Goal: Task Accomplishment & Management: Manage account settings

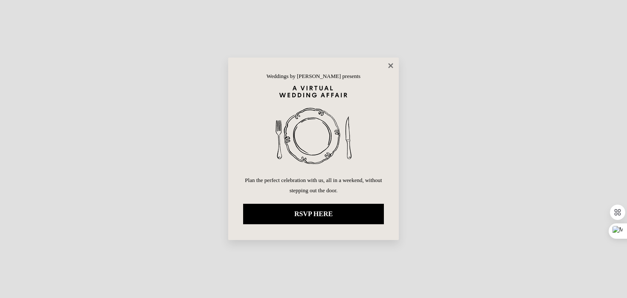
drag, startPoint x: 0, startPoint y: 0, endPoint x: 390, endPoint y: 64, distance: 395.6
click at [390, 64] on icon at bounding box center [391, 66] width 8 height 8
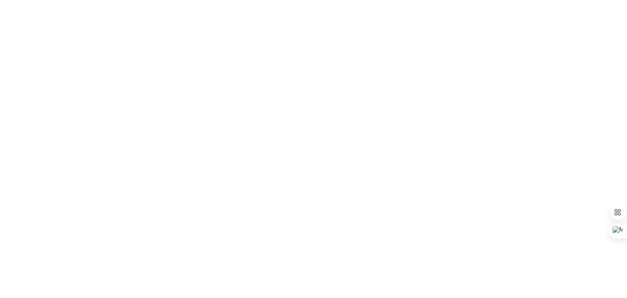
select select "100"
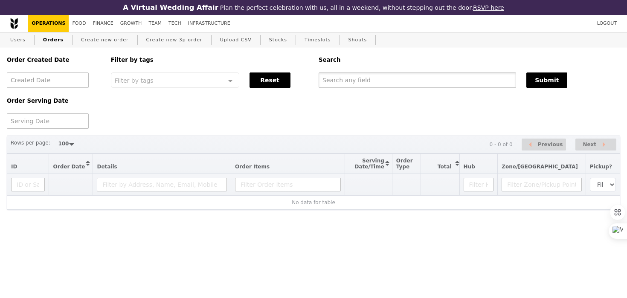
click at [372, 83] on input "text" at bounding box center [418, 80] width 198 height 15
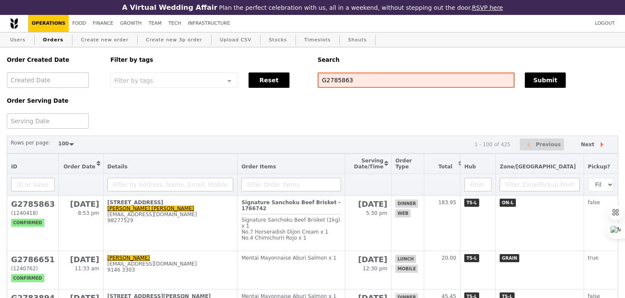
type input "G2785863"
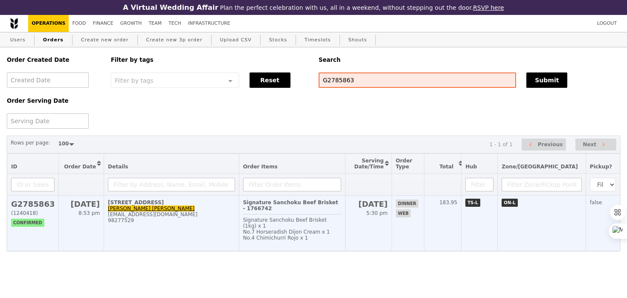
click at [462, 208] on td "183.95" at bounding box center [443, 223] width 37 height 55
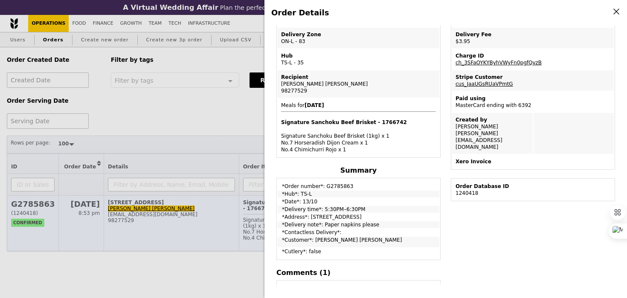
scroll to position [150, 0]
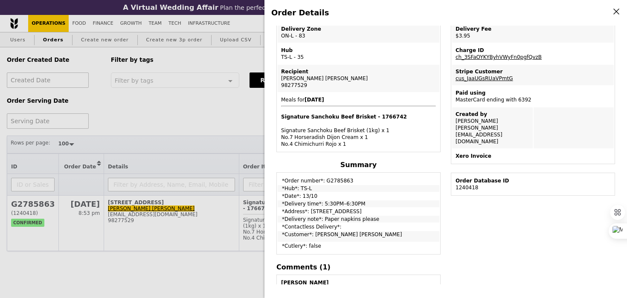
click at [216, 157] on div "Order Details Edit order Changelog Cancel Order ID G2785863 – View receipt Orde…" at bounding box center [313, 149] width 627 height 298
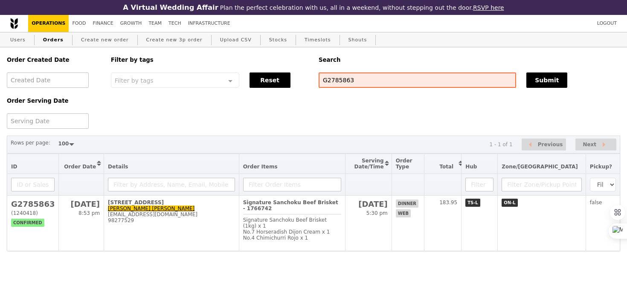
scroll to position [186, 0]
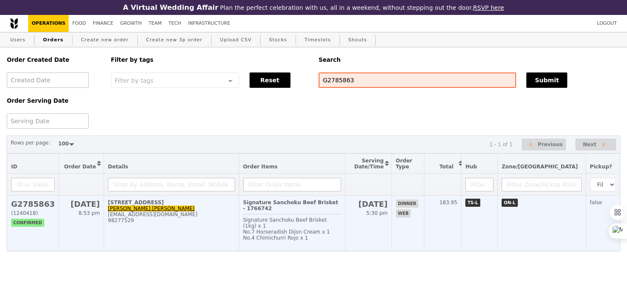
click at [327, 217] on span "Signature Sanchoku Beef Brisket (1kg) x 1" at bounding box center [285, 223] width 84 height 12
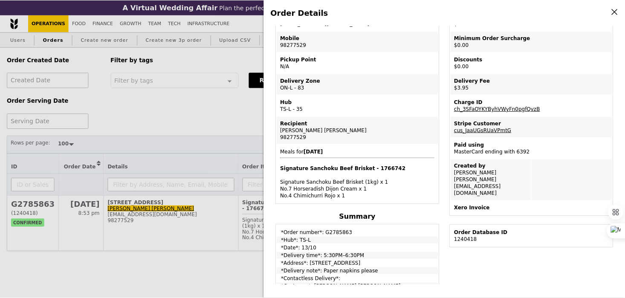
scroll to position [0, 0]
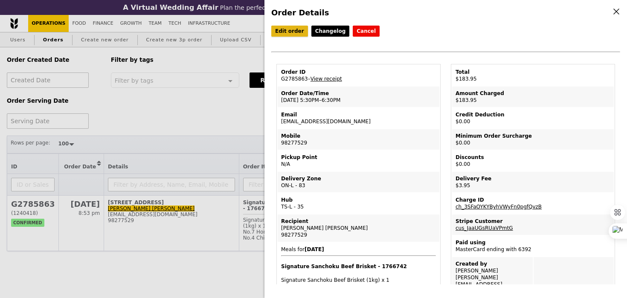
click at [286, 32] on link "Edit order" at bounding box center [289, 31] width 37 height 11
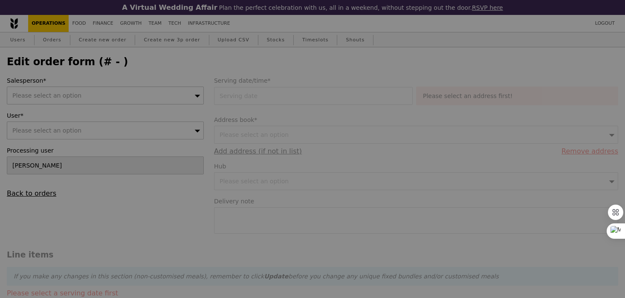
type input "13 Oct 2025"
type textarea "Paper napkins please"
type input "Loading..."
type input "180.00"
type input "2.71"
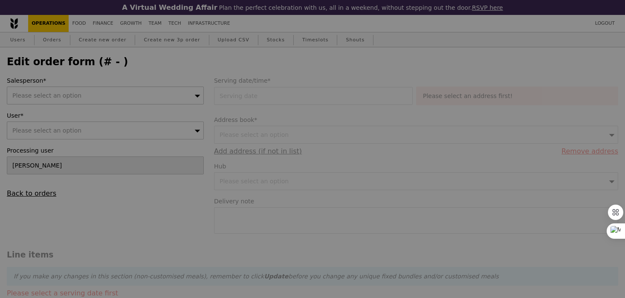
type input "2.95"
type input "182.95"
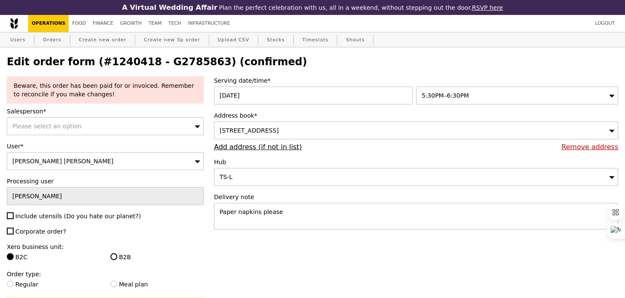
type input "Update"
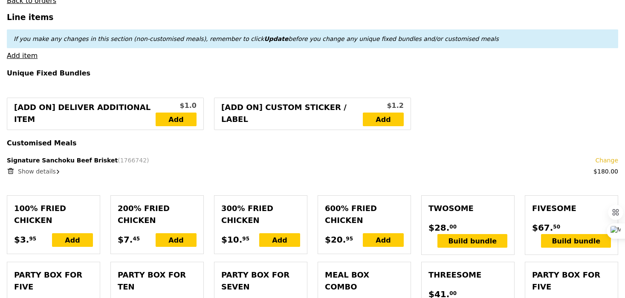
scroll to position [331, 0]
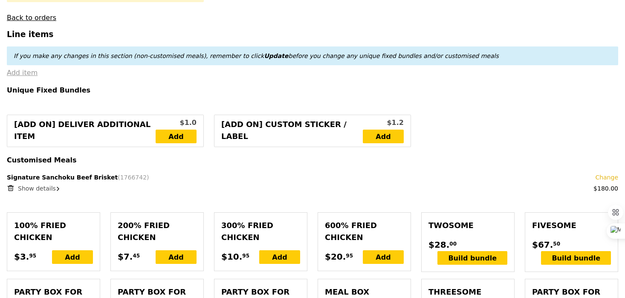
click at [27, 69] on link "Add item" at bounding box center [22, 73] width 31 height 8
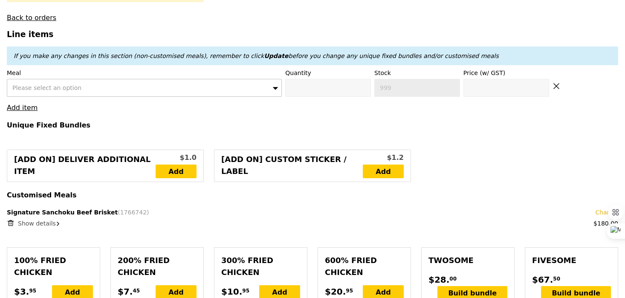
click at [45, 84] on span "Please select an option" at bounding box center [46, 87] width 69 height 7
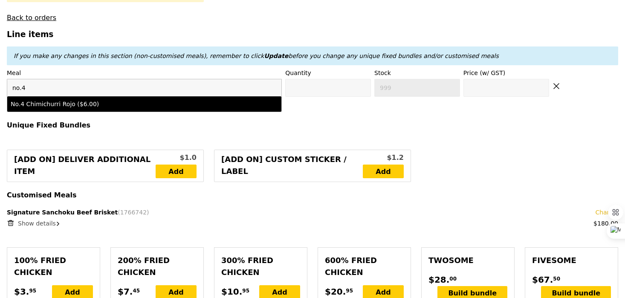
type input "no.4"
click at [58, 100] on div "No.4 Chimichurri Rojo ($6.00)" at bounding box center [111, 104] width 201 height 9
type input "0"
type input "498"
type input "6.0"
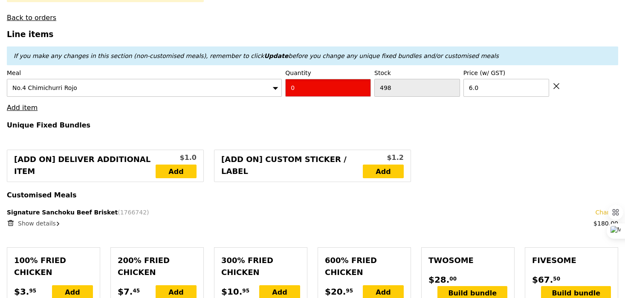
click at [310, 81] on input "0" at bounding box center [328, 88] width 86 height 18
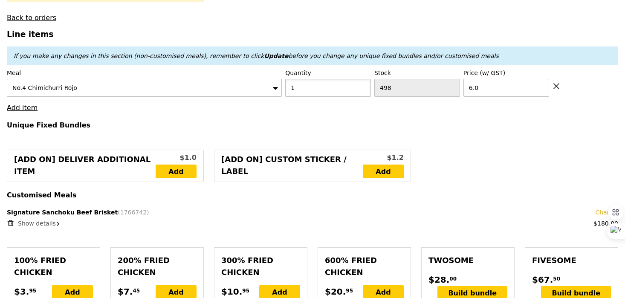
type input "1"
click at [27, 104] on link "Add item" at bounding box center [22, 108] width 31 height 8
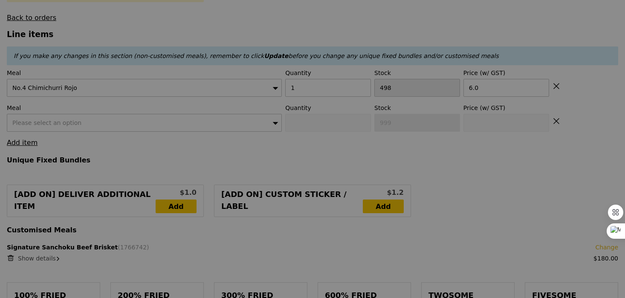
type input "Update"
click at [32, 114] on div "Please select an option" at bounding box center [144, 123] width 275 height 18
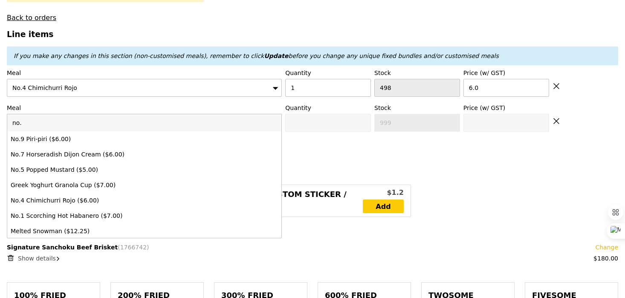
type input "no.7"
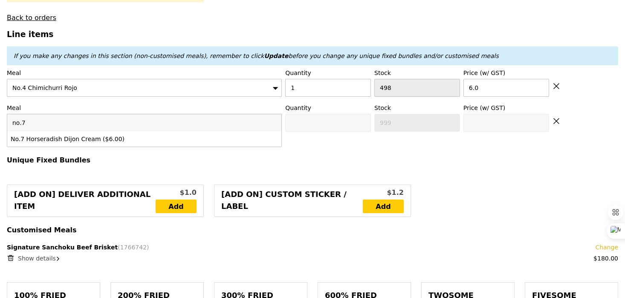
click at [45, 131] on li "No.7 Horseradish Dijon Cream ($6.00)" at bounding box center [144, 138] width 274 height 15
type input "0"
type input "498"
type input "6.0"
type input "1"
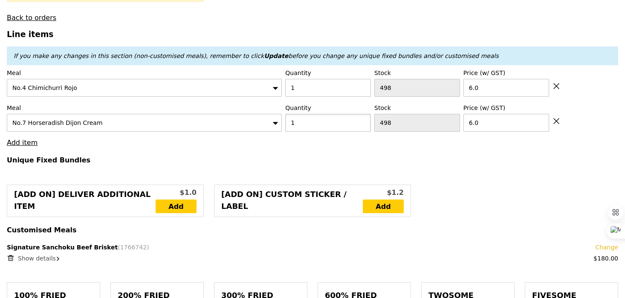
click at [360, 114] on input "1" at bounding box center [328, 123] width 86 height 18
type input "1"
click at [364, 156] on h4 "Unique Fixed Bundles" at bounding box center [313, 160] width 612 height 8
type input "Loading..."
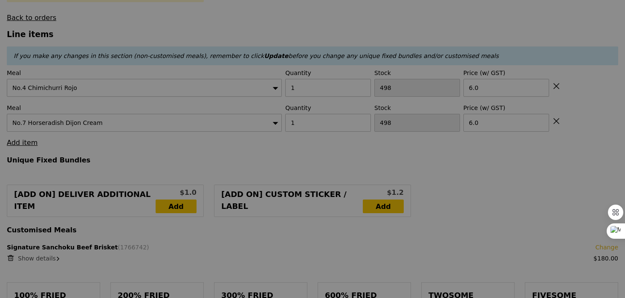
type input "0.00"
type input "9.68"
type input "10.55"
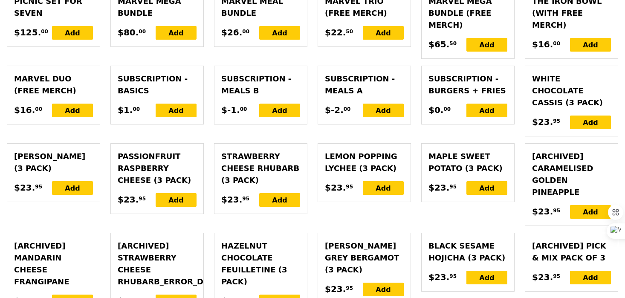
scroll to position [2406, 0]
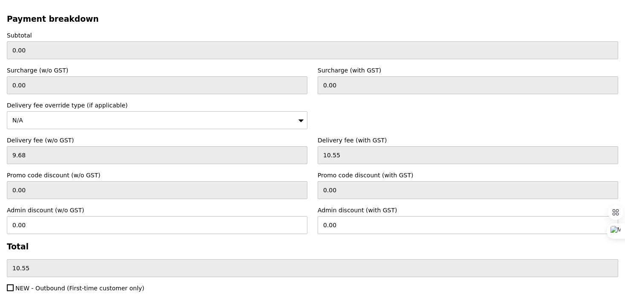
type input "Loading..."
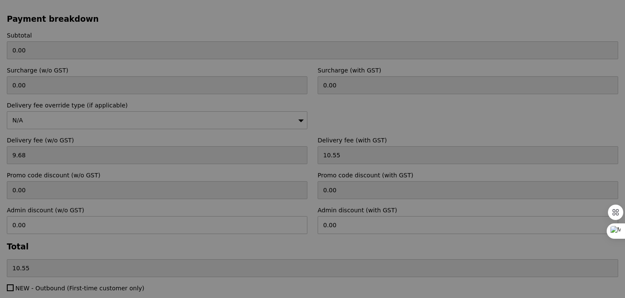
type input "192.00"
type input "2.71"
type input "2.95"
type input "194.95"
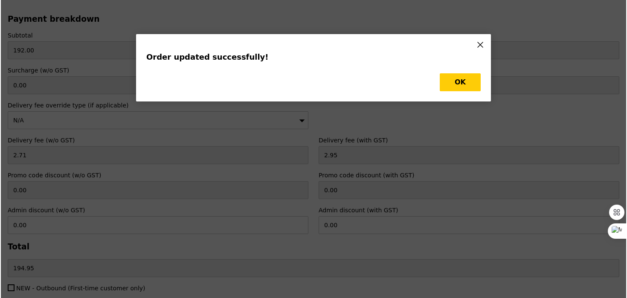
scroll to position [0, 0]
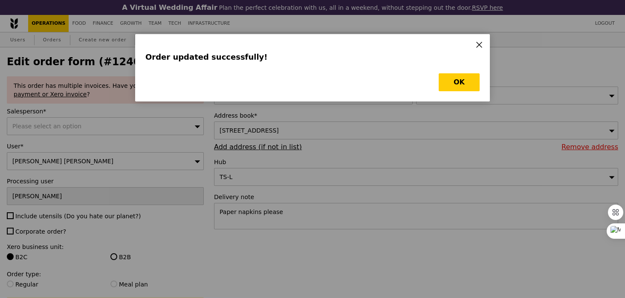
type input "Update"
type input "497"
click at [449, 80] on button "OK" at bounding box center [459, 82] width 41 height 18
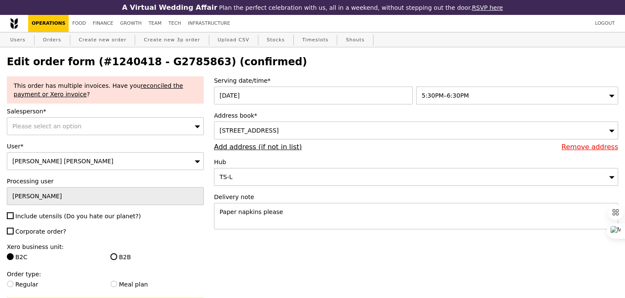
click at [165, 57] on h2 "Edit order form (#1240418 - G2785863) (confirmed)" at bounding box center [313, 62] width 612 height 12
copy h2 "G2785863"
click at [50, 37] on link "Orders" at bounding box center [52, 39] width 25 height 15
select select "100"
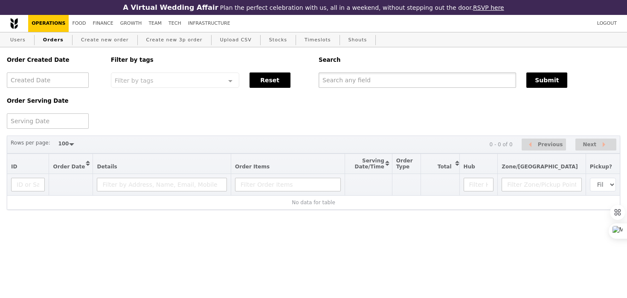
click at [365, 77] on input "text" at bounding box center [418, 80] width 198 height 15
paste input "G2785863"
type input "G2785863"
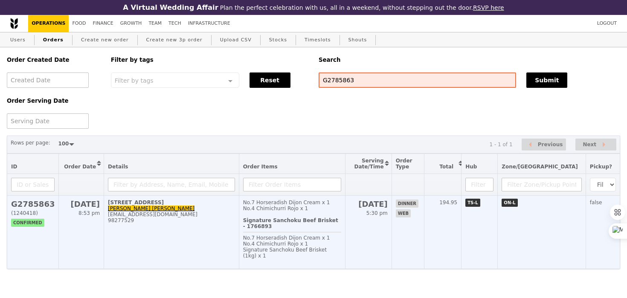
click at [284, 255] on td "No.7 Horseradish Dijon Cream x 1 No.4 Chimichurri Rojo x 1 Signature Sanchoku B…" at bounding box center [292, 232] width 106 height 73
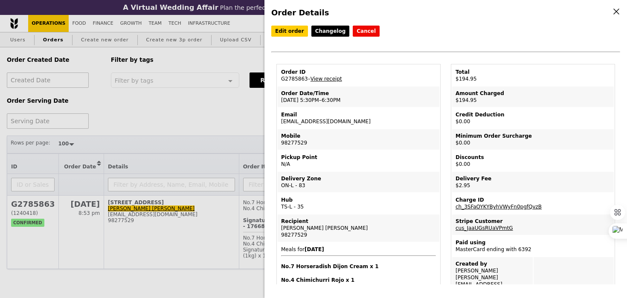
click at [284, 248] on span "Meals for 2025-10-13 No.7 Horseradish Dijon Cream x 1 No.4 Chimichurri Rojo x 1…" at bounding box center [358, 286] width 155 height 78
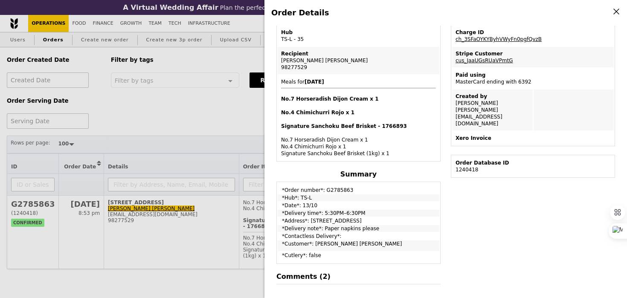
scroll to position [211, 0]
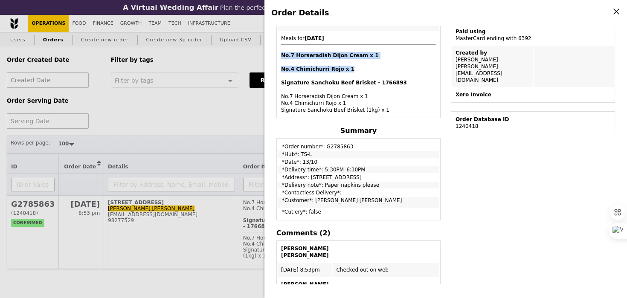
drag, startPoint x: 348, startPoint y: 72, endPoint x: 282, endPoint y: 57, distance: 67.7
click at [282, 57] on span "Meals for 2025-10-13 No.7 Horseradish Dijon Cream x 1 No.4 Chimichurri Rojo x 1…" at bounding box center [358, 74] width 155 height 78
copy span "No.7 Horseradish Dijon Cream x 1 No.4 Chimichurri Rojo x 1"
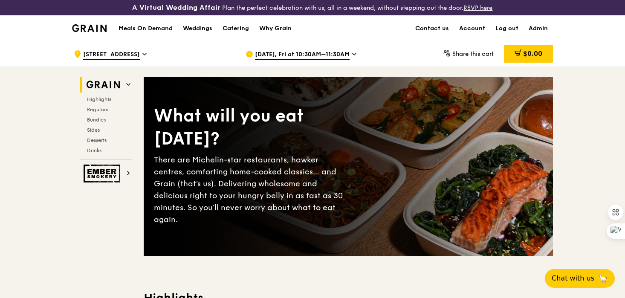
click at [105, 182] on img at bounding box center [103, 174] width 39 height 18
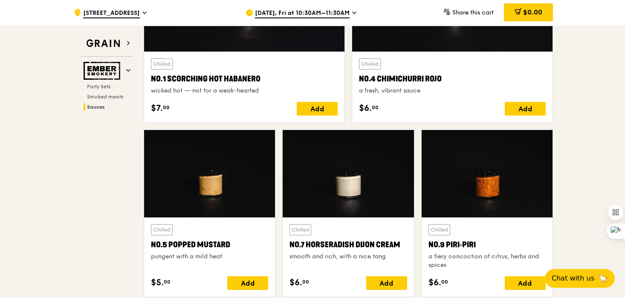
scroll to position [835, 0]
